Goal: Communication & Community: Ask a question

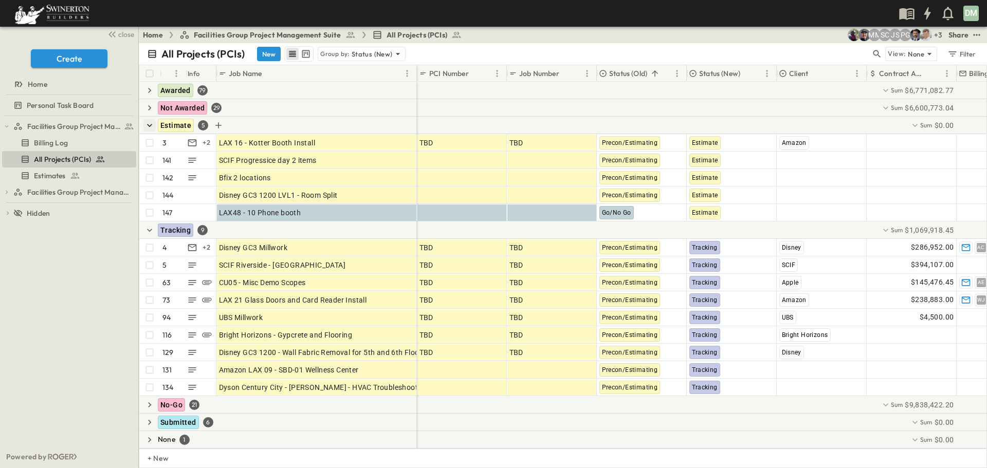
click at [148, 124] on icon "button" at bounding box center [149, 125] width 10 height 10
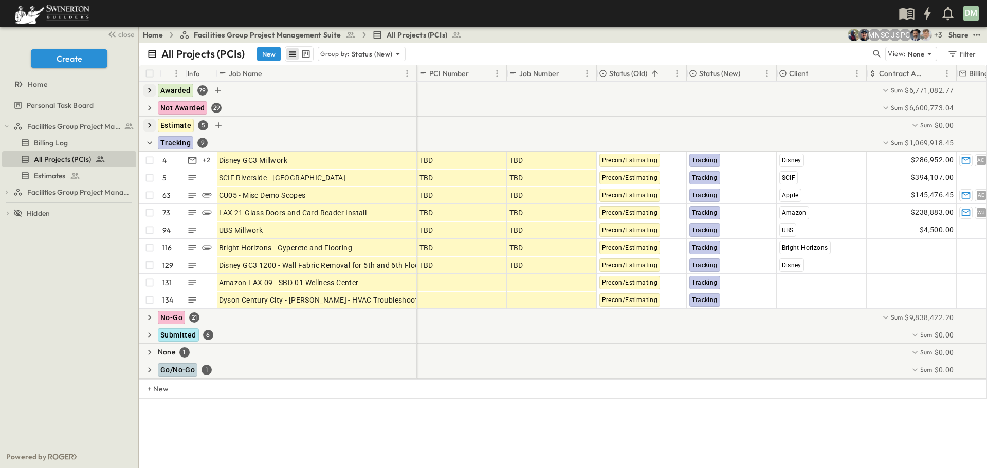
click at [148, 87] on icon "button" at bounding box center [149, 90] width 10 height 10
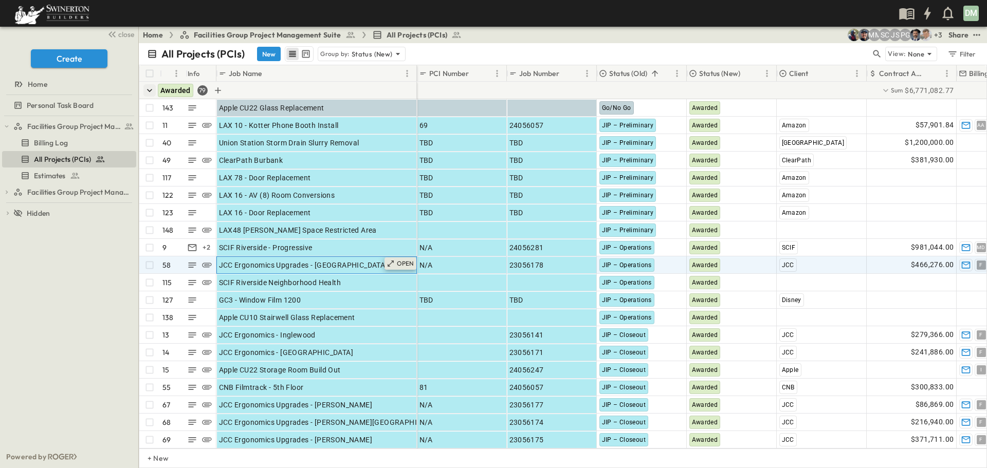
click at [405, 264] on p "OPEN" at bounding box center [405, 263] width 17 height 8
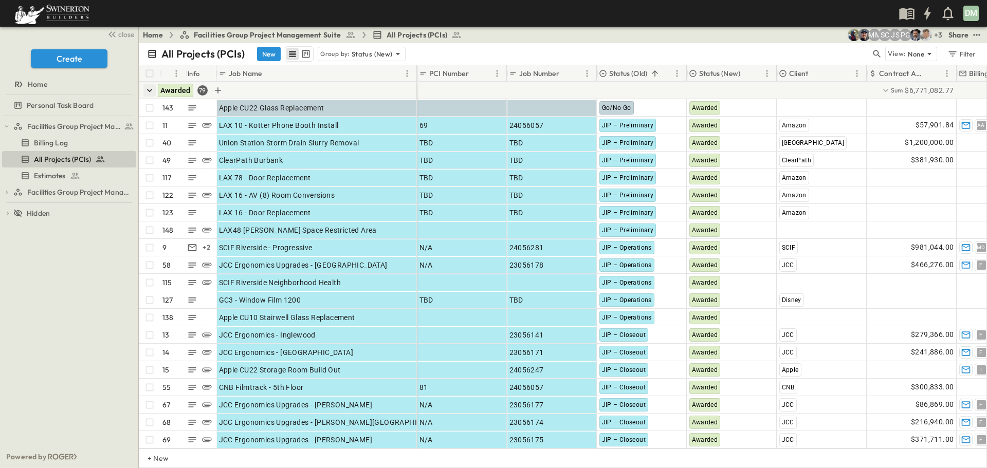
click at [150, 91] on icon "button" at bounding box center [149, 90] width 5 height 3
